Goal: Task Accomplishment & Management: Complete application form

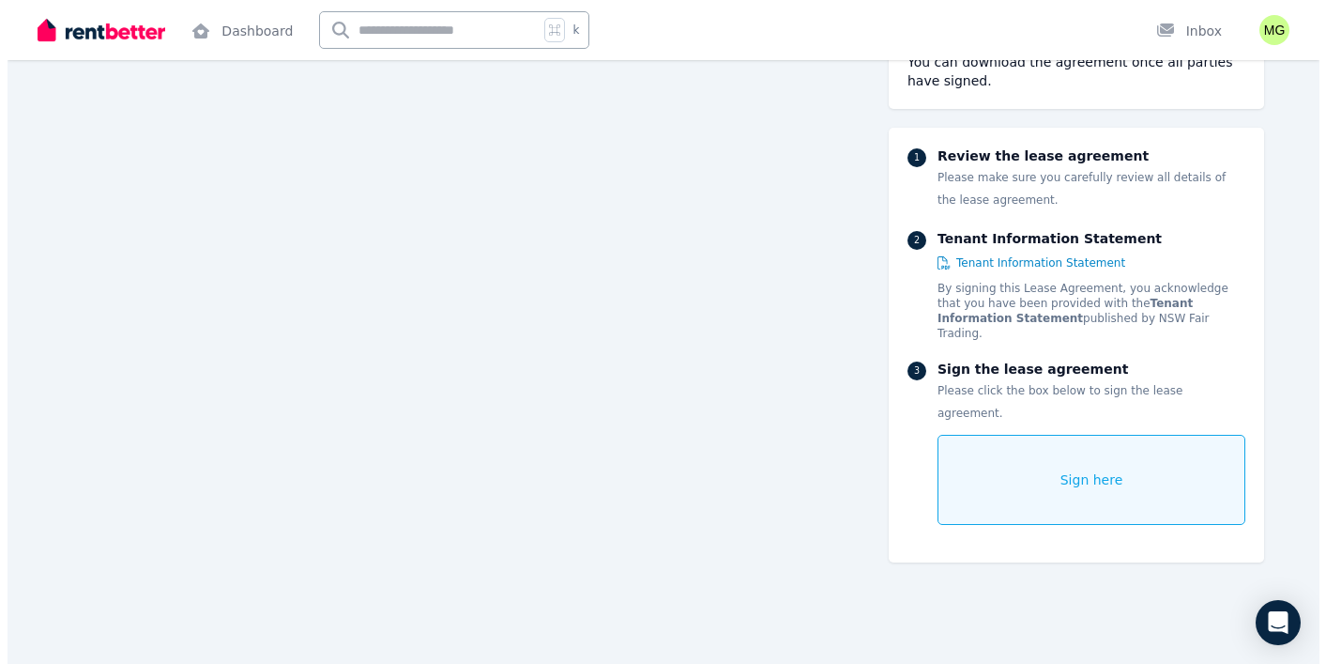
scroll to position [13517, 0]
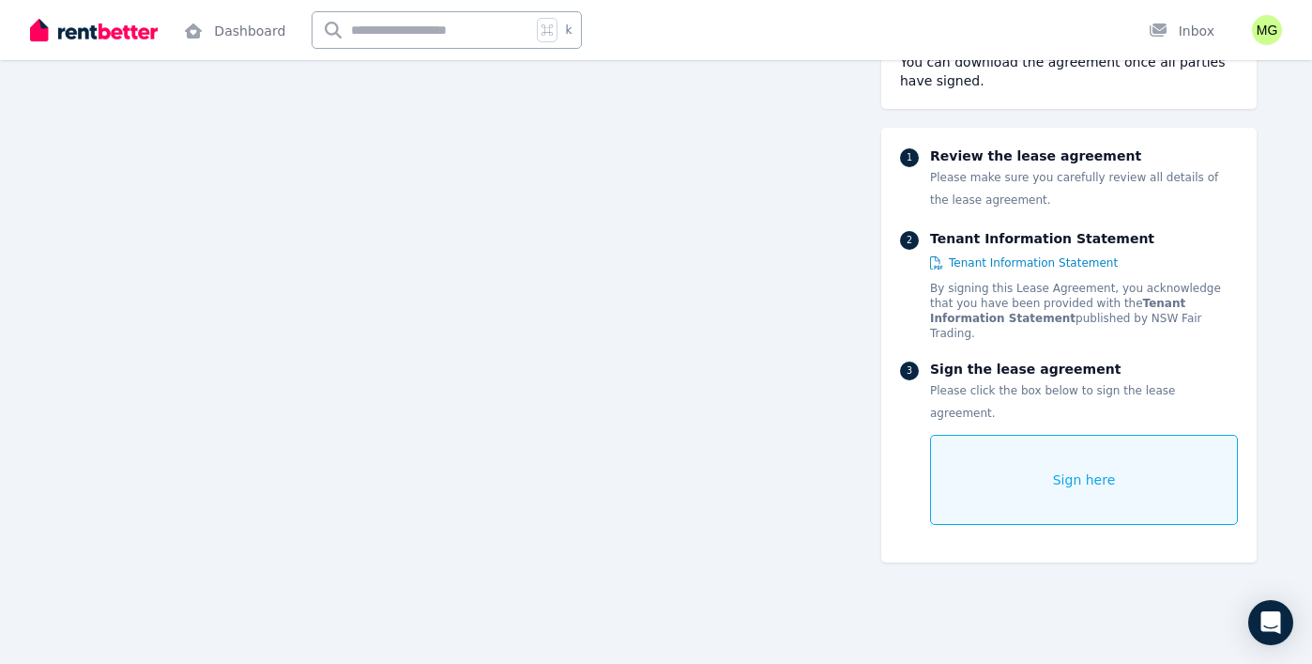
click at [1029, 435] on div "Sign here" at bounding box center [1084, 480] width 308 height 90
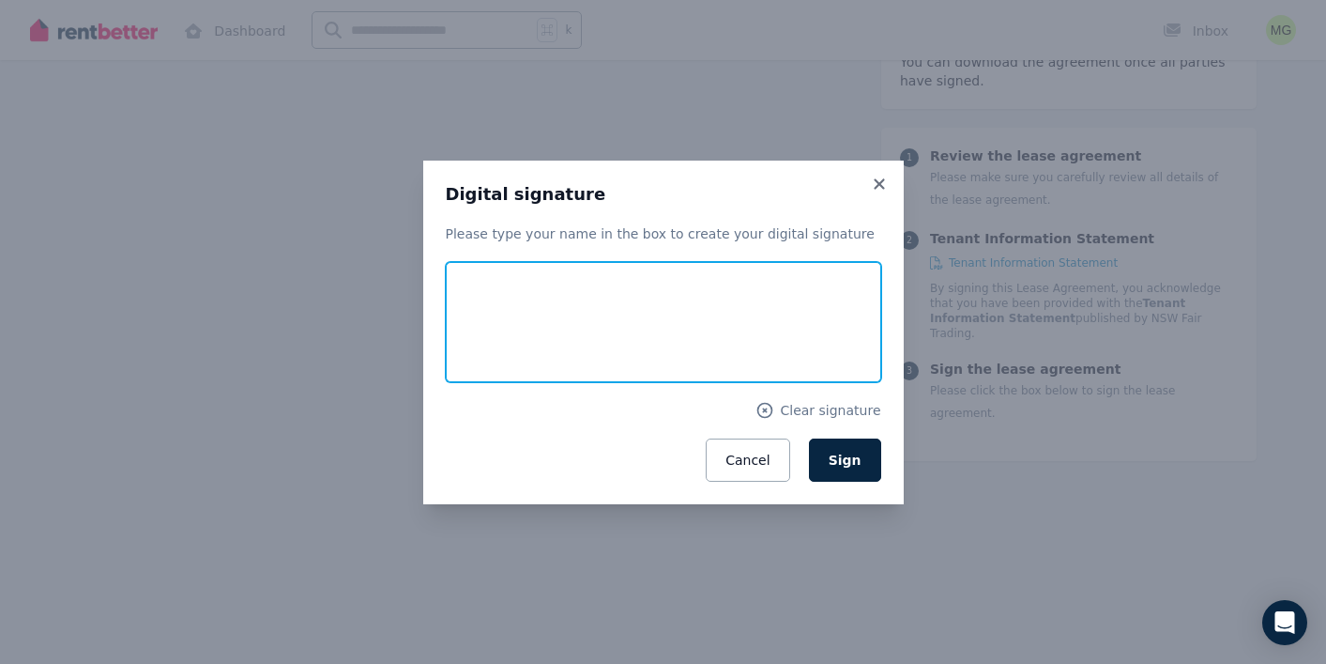
click at [642, 341] on input "text" at bounding box center [664, 322] width 436 height 120
type input "**********"
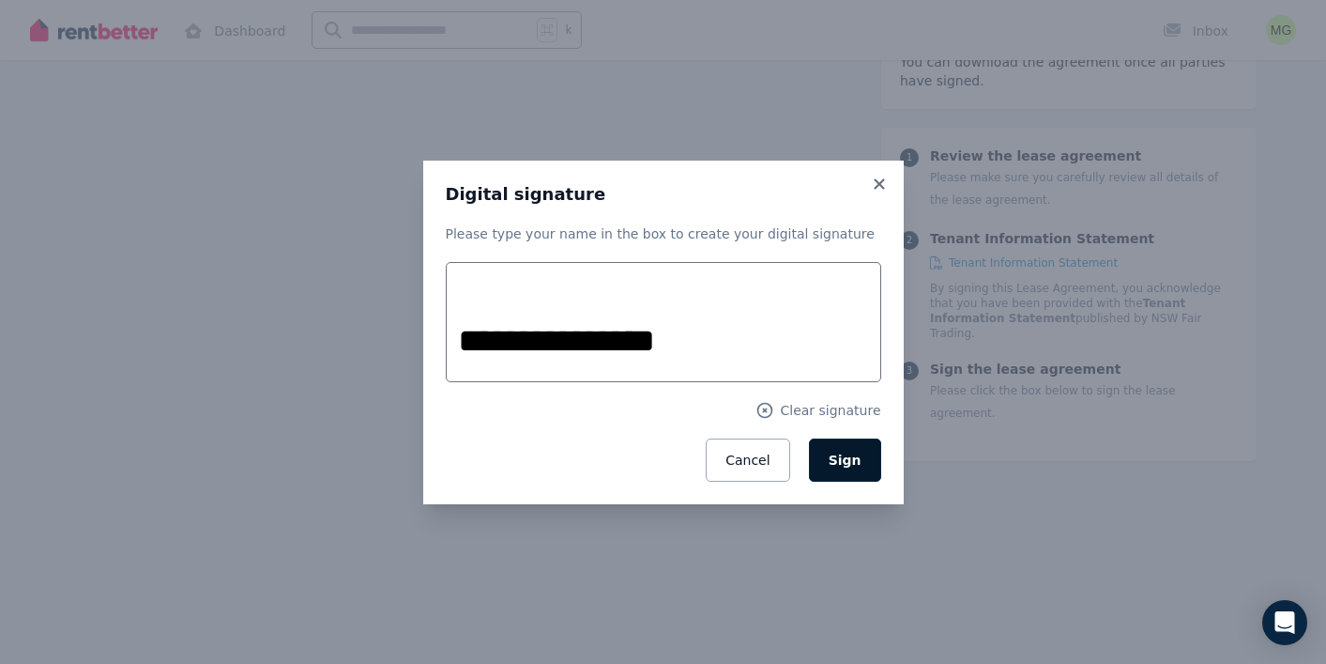
click at [869, 467] on button "Sign" at bounding box center [845, 459] width 72 height 43
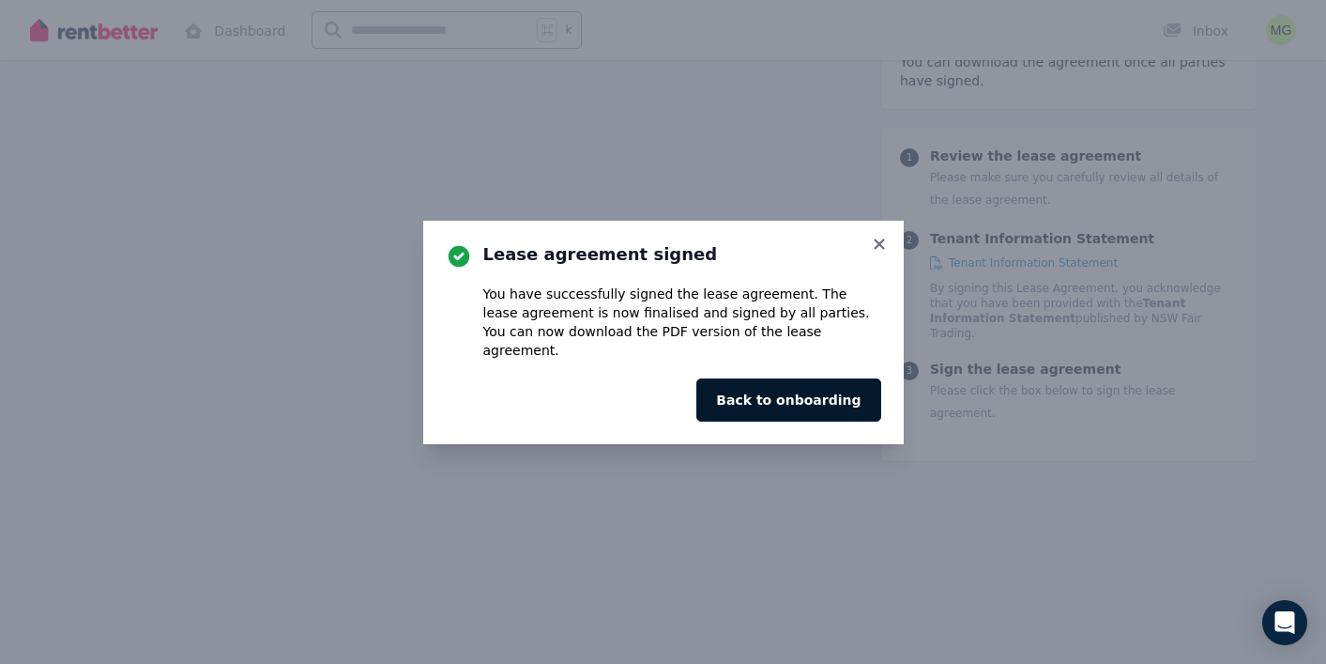
click at [818, 380] on button "Back to onboarding" at bounding box center [789, 399] width 184 height 43
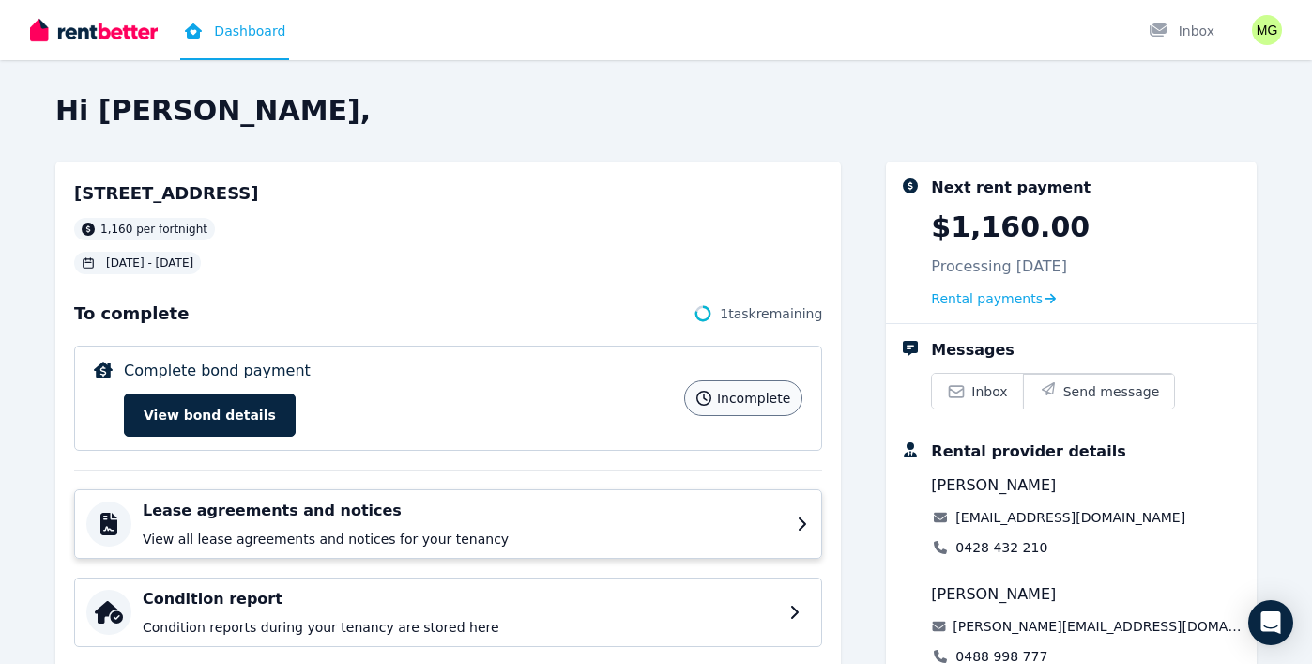
click at [529, 539] on p "View all lease agreements and notices for your tenancy" at bounding box center [464, 538] width 643 height 19
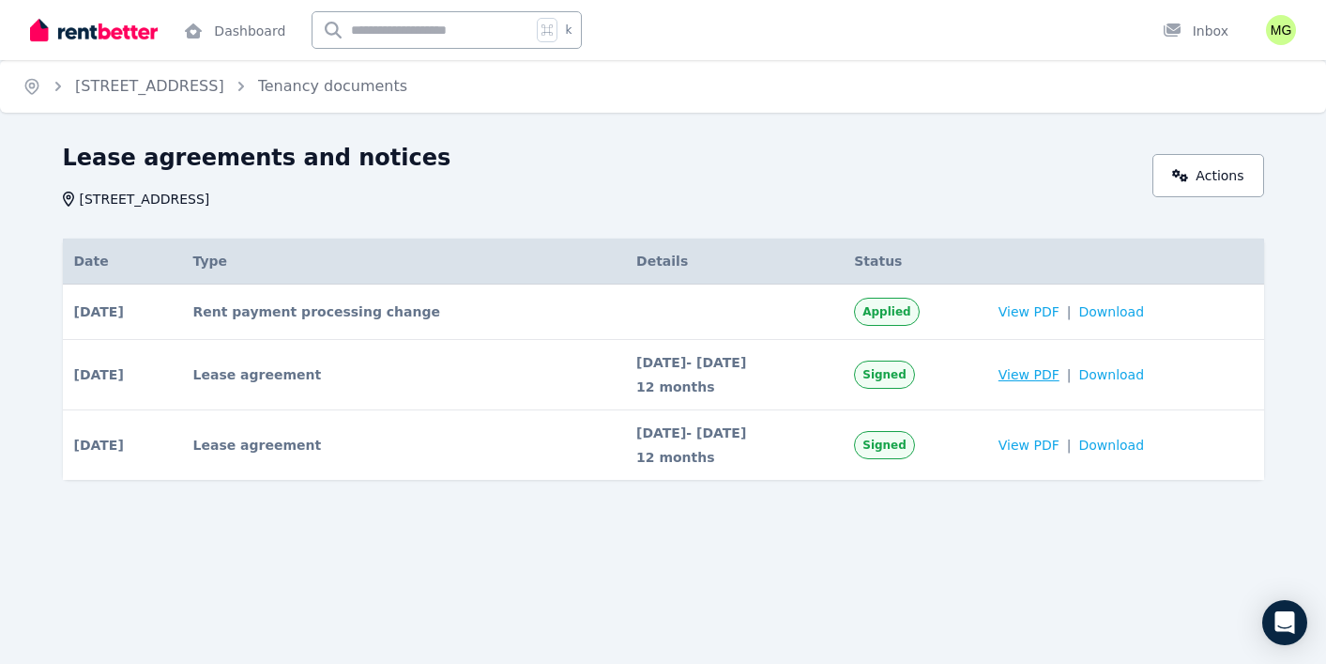
click at [1060, 370] on span "View PDF" at bounding box center [1029, 374] width 61 height 19
click at [1126, 371] on span "Download" at bounding box center [1112, 374] width 66 height 19
